Goal: Use online tool/utility

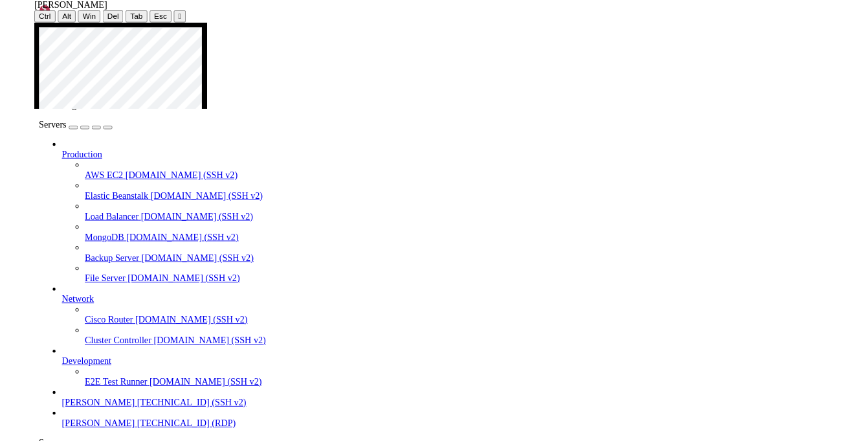
scroll to position [30636, 0]
